Goal: Task Accomplishment & Management: Manage account settings

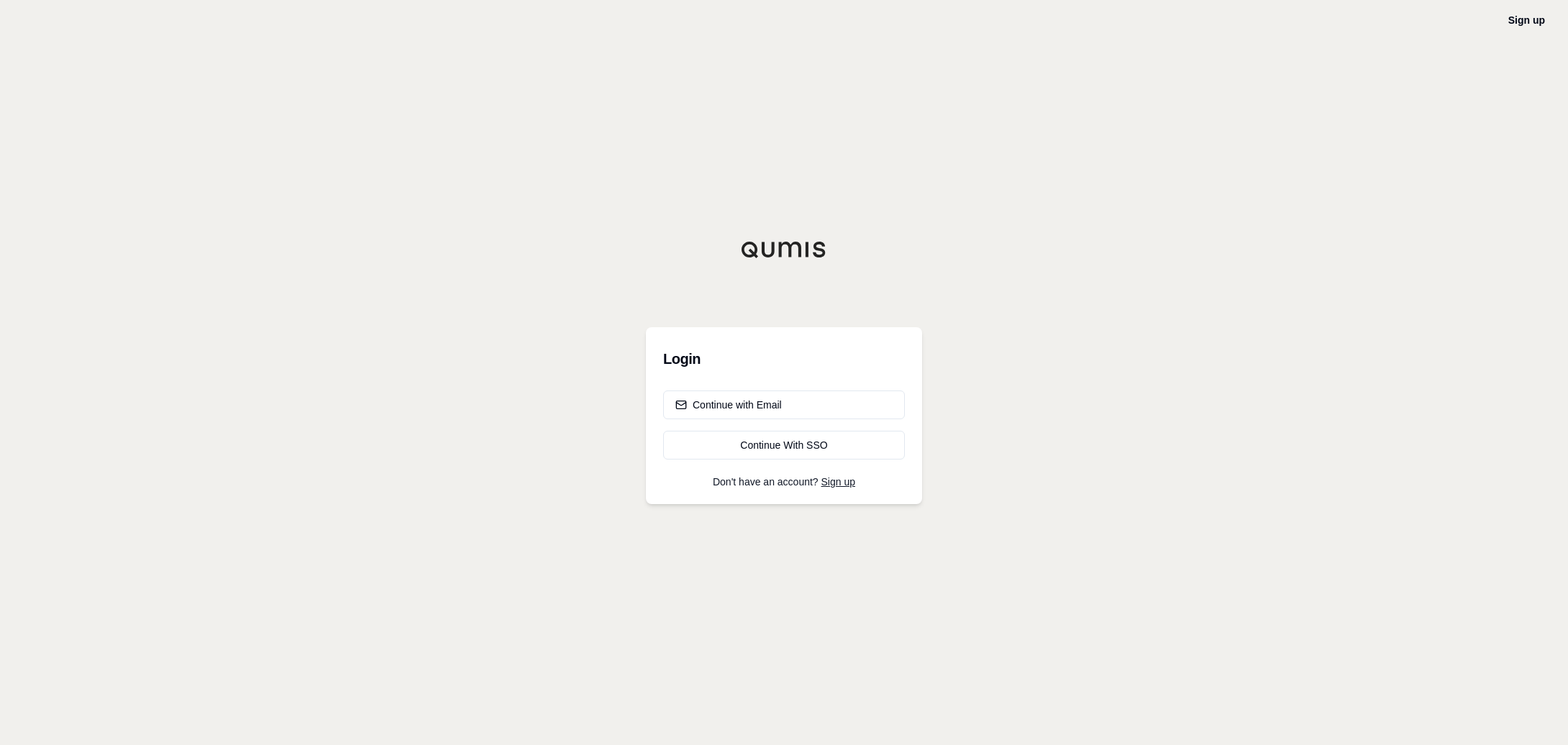
click at [1416, 136] on div "Sign up Login Continue with Email Continue With SSO Don't have an account? Sign…" at bounding box center [784, 372] width 1568 height 745
click at [816, 445] on div "Continue With SSO" at bounding box center [784, 445] width 217 height 14
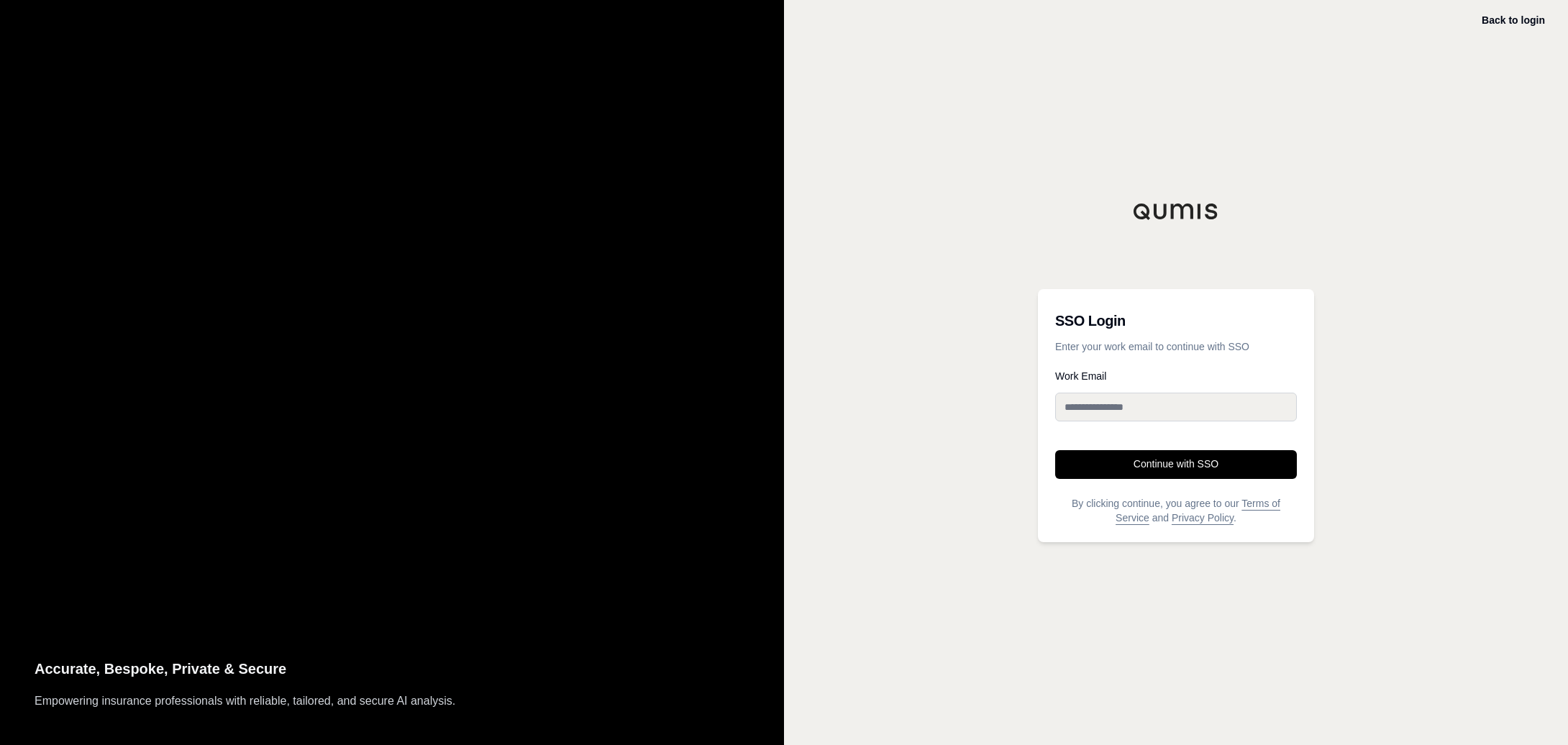
click at [1105, 391] on div "Work Email" at bounding box center [1175, 401] width 242 height 62
click at [1122, 416] on input "Work Email" at bounding box center [1175, 407] width 242 height 29
click at [1117, 400] on input "Work Email" at bounding box center [1175, 407] width 242 height 29
type input "**********"
click at [1055, 450] on button "Continue with SSO" at bounding box center [1175, 464] width 242 height 29
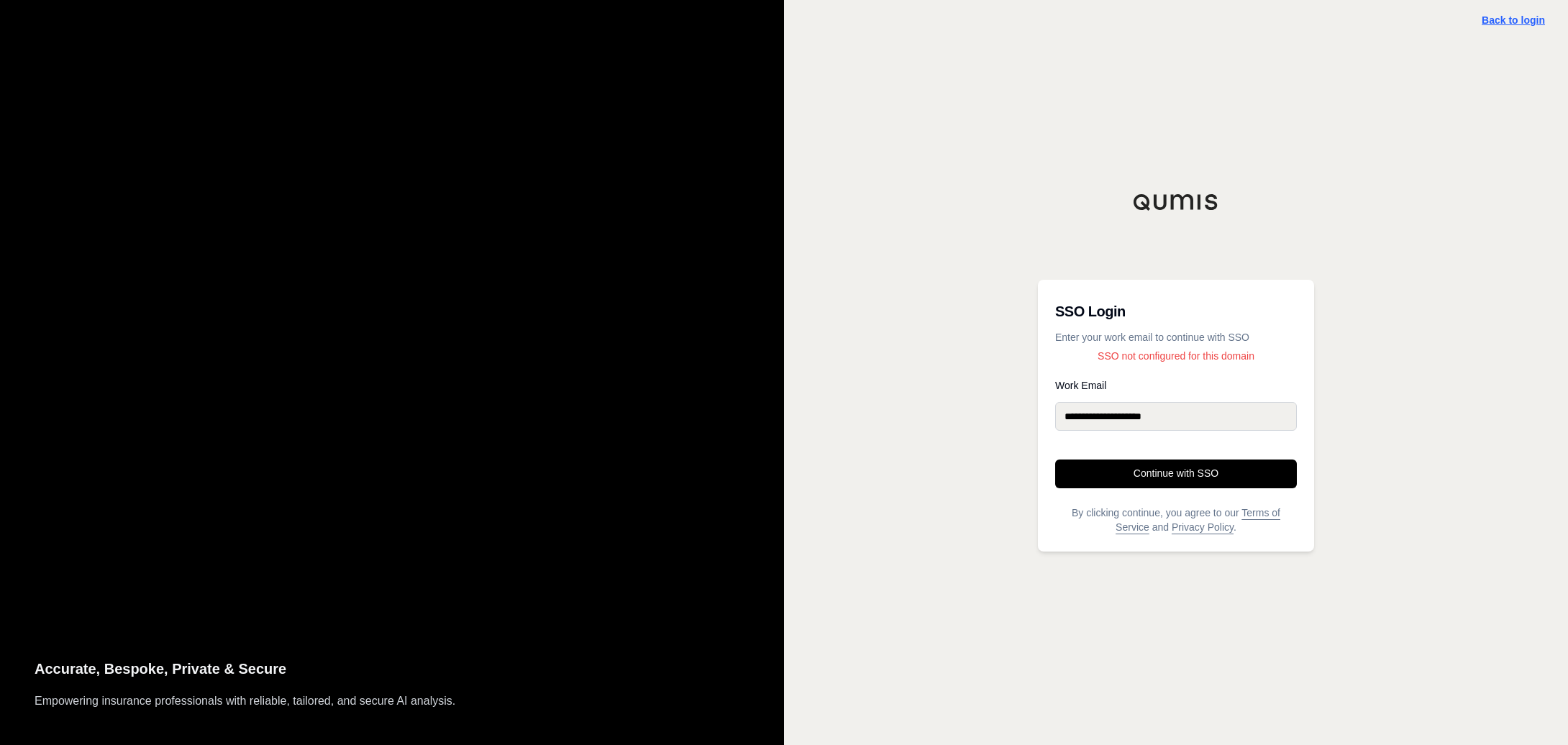
click at [1506, 21] on link "Back to login" at bounding box center [1513, 19] width 64 height 11
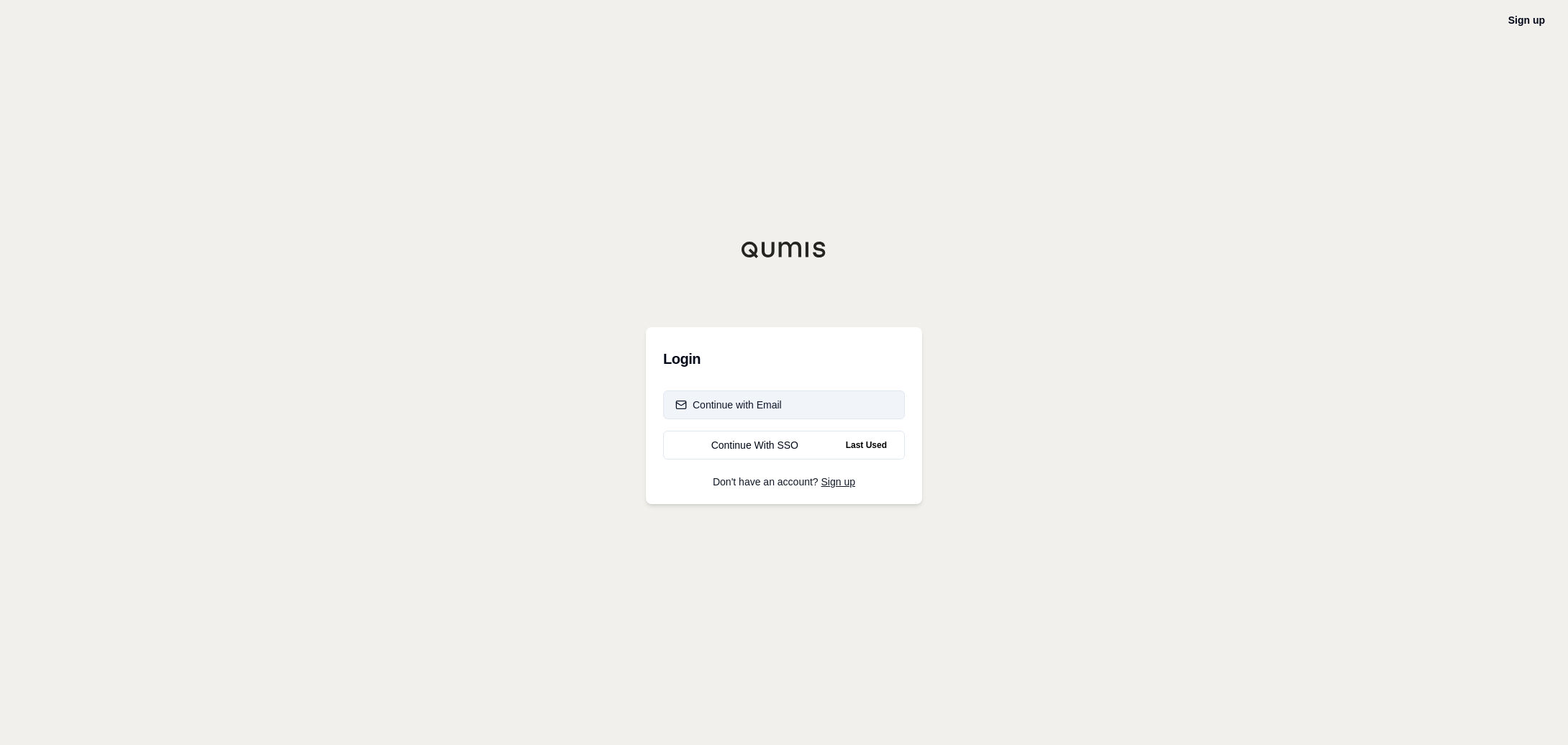
click at [801, 407] on button "Continue with Email" at bounding box center [784, 405] width 242 height 29
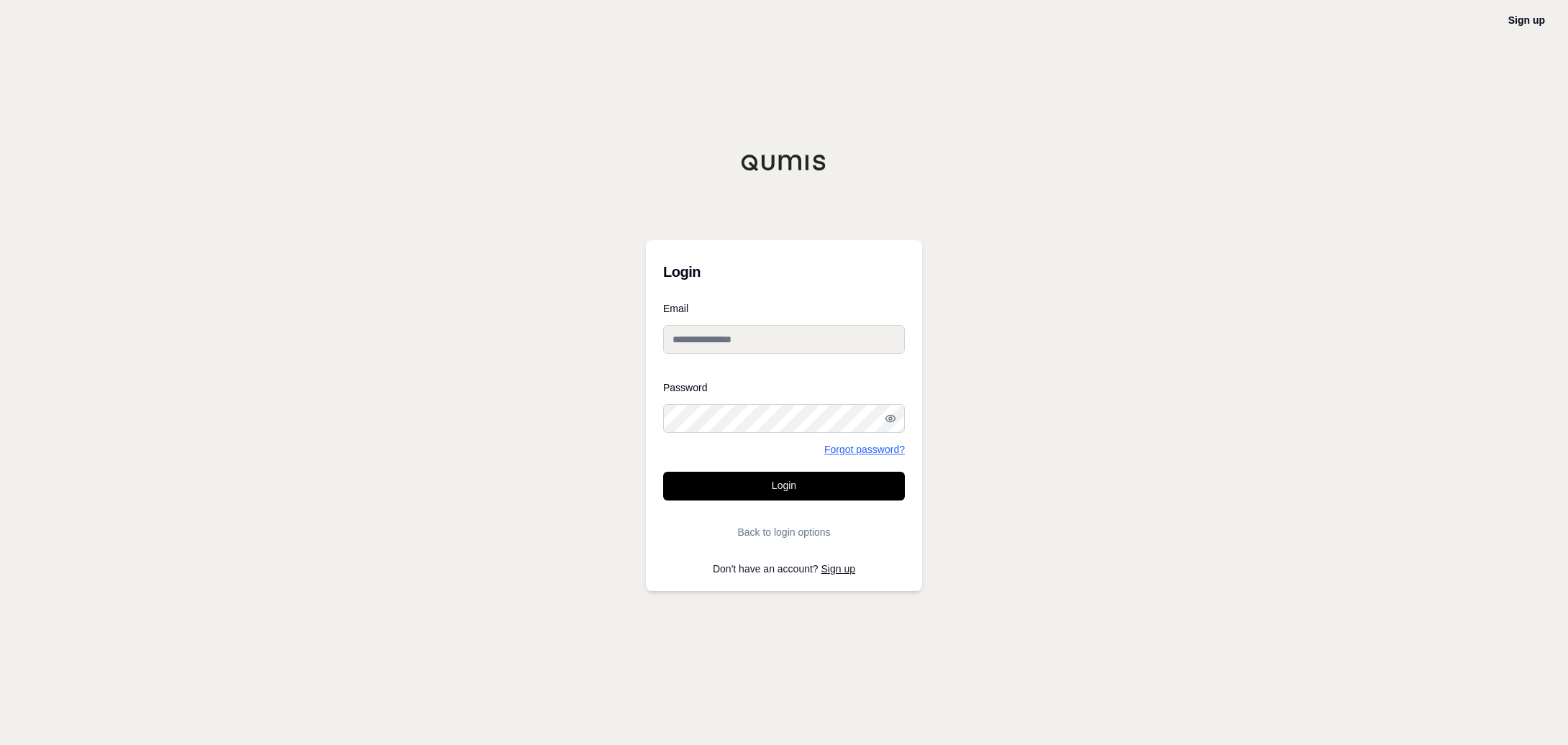
click at [849, 446] on link "Forgot password?" at bounding box center [865, 449] width 80 height 10
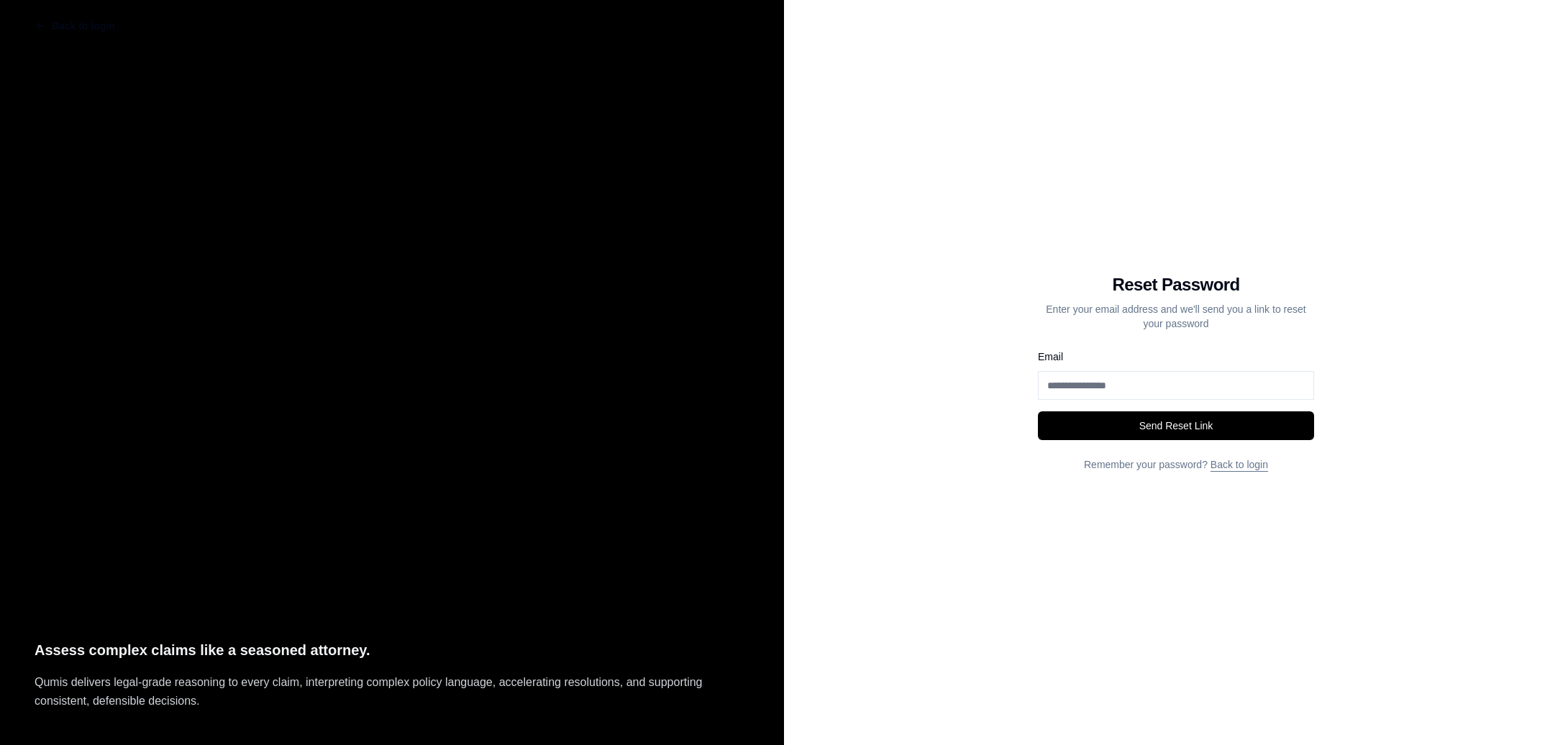
click at [1082, 379] on input "Email" at bounding box center [1175, 385] width 277 height 29
type input "**********"
click at [1157, 423] on button "Send Reset Link" at bounding box center [1175, 425] width 277 height 29
